Goal: Navigation & Orientation: Find specific page/section

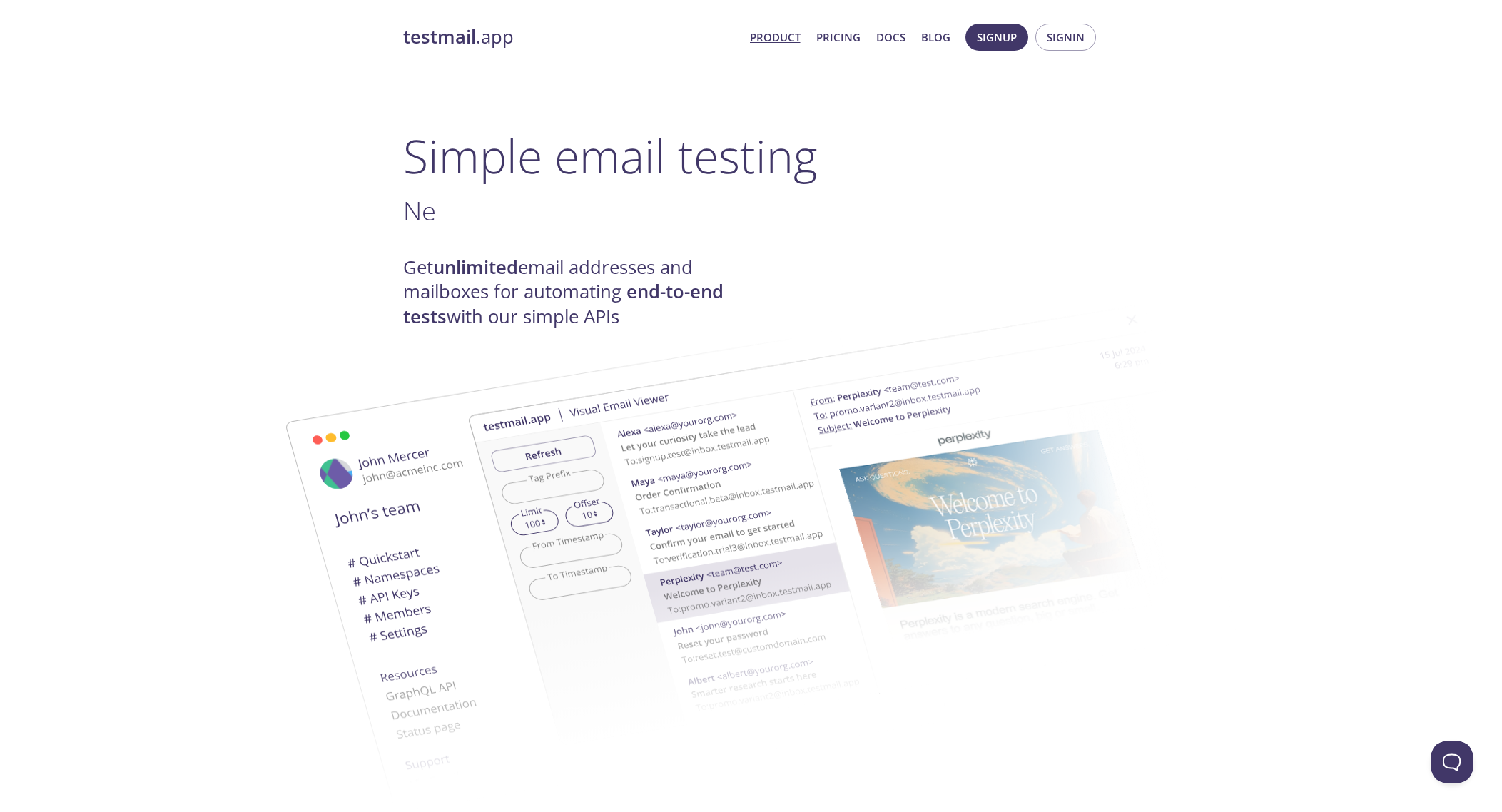
click at [774, 42] on link "Product" at bounding box center [775, 37] width 51 height 18
click at [838, 36] on link "Pricing" at bounding box center [838, 37] width 44 height 18
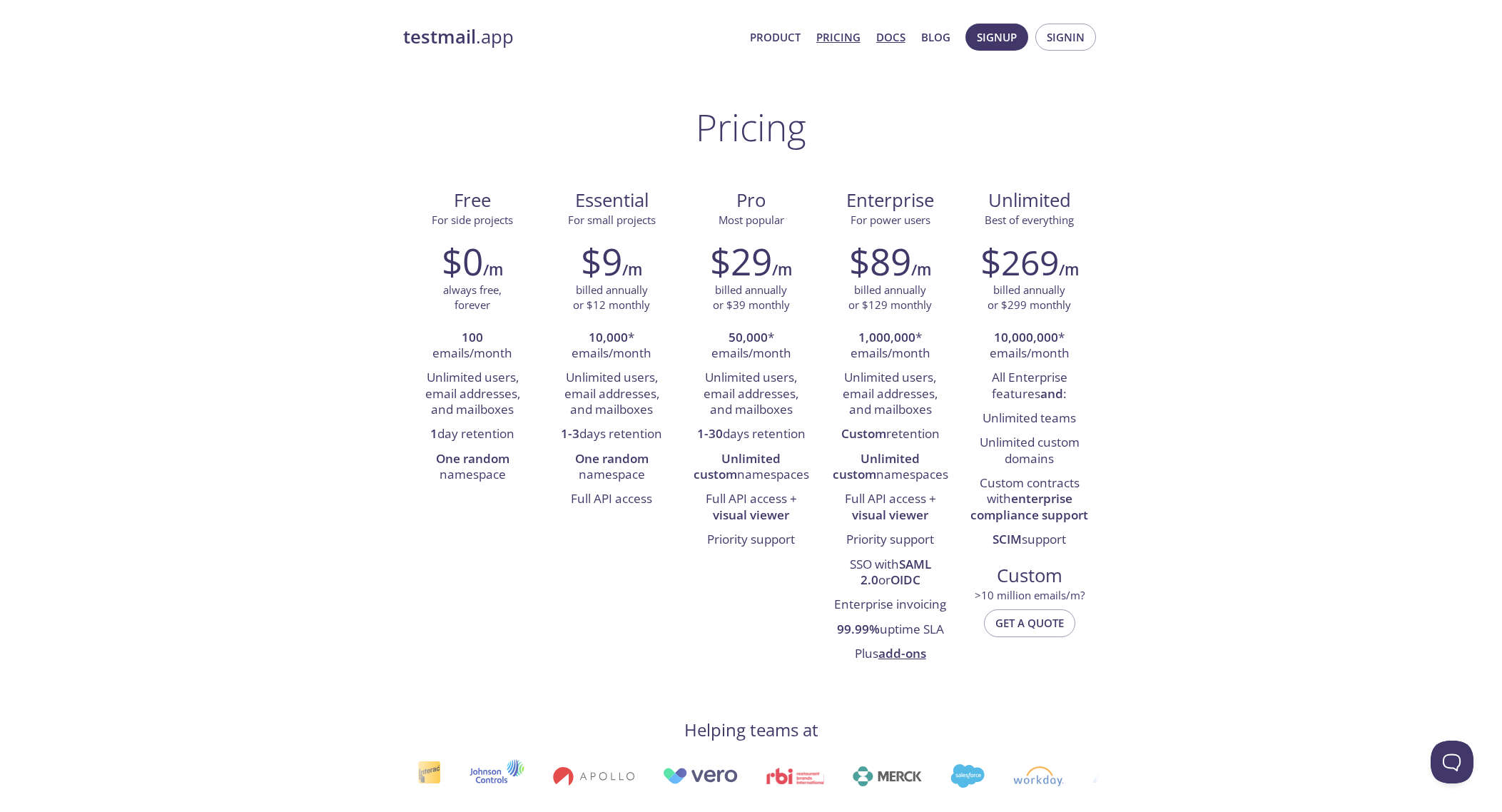
click at [888, 38] on link "Docs" at bounding box center [891, 37] width 29 height 18
